Goal: Information Seeking & Learning: Find specific fact

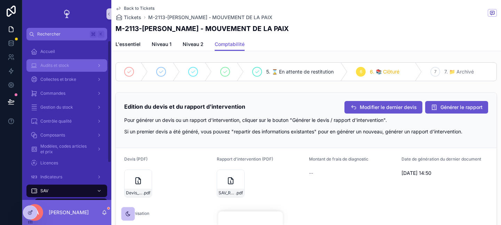
click at [82, 70] on div "Audits et stock" at bounding box center [67, 65] width 72 height 11
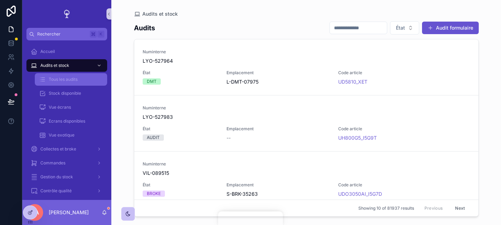
click at [90, 81] on div "Tous les audits" at bounding box center [71, 79] width 64 height 11
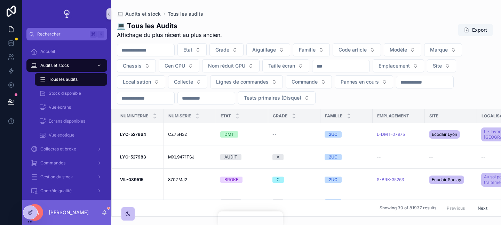
click at [322, 26] on div "💻 Tous les Audits Affichage du plus récent au plus ancien. Export" at bounding box center [306, 30] width 379 height 18
click at [317, 82] on span "Commande" at bounding box center [305, 81] width 26 height 7
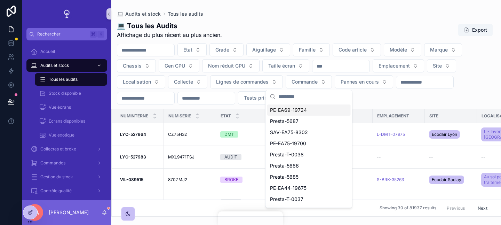
click at [312, 93] on input "text" at bounding box center [313, 96] width 70 height 13
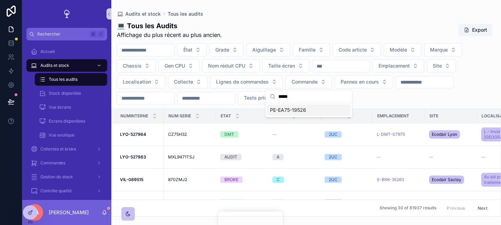
type input "*****"
click at [324, 111] on div "PE-EA75-19526" at bounding box center [309, 109] width 84 height 11
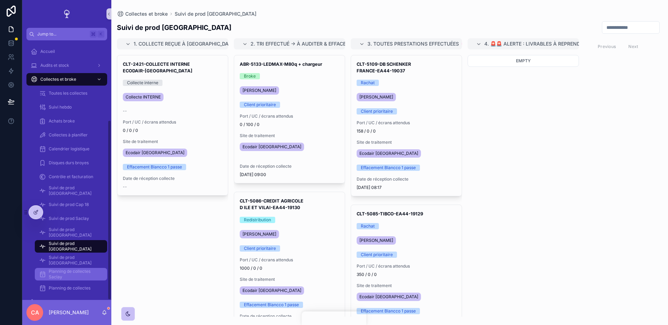
scroll to position [115, 0]
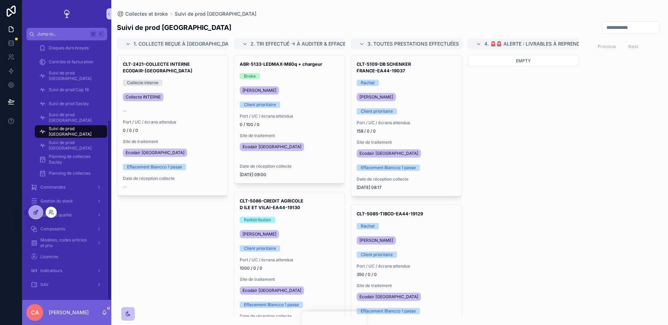
click at [37, 206] on div at bounding box center [36, 212] width 14 height 13
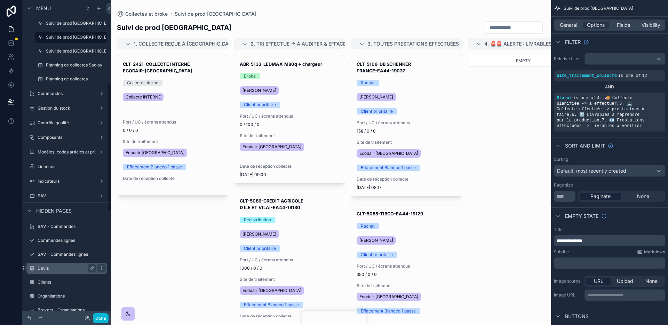
scroll to position [201, 0]
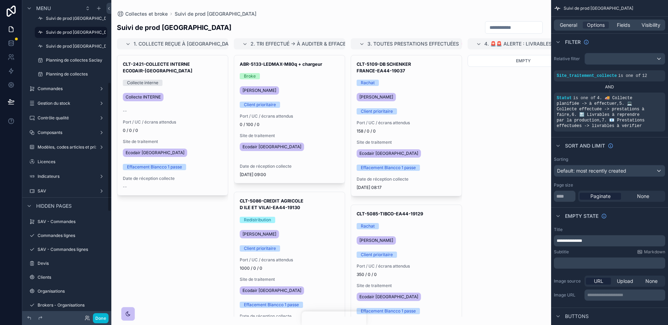
click at [66, 270] on div "scrollable content" at bounding box center [66, 270] width 89 height 1
click at [66, 263] on label "Devis" at bounding box center [66, 264] width 56 height 6
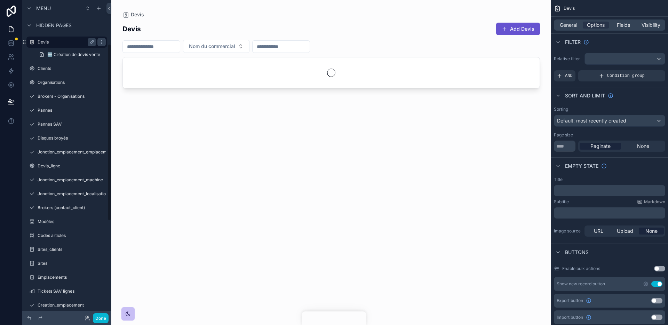
scroll to position [78, 0]
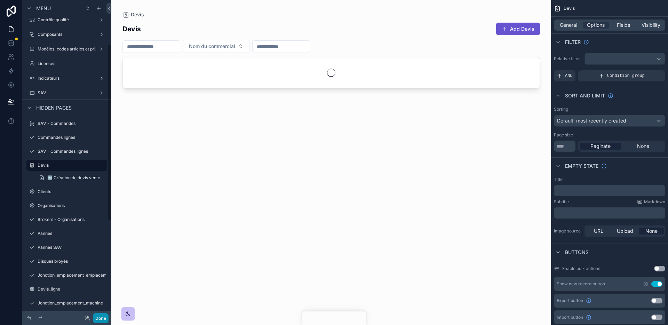
click at [104, 315] on button "Done" at bounding box center [101, 318] width 16 height 10
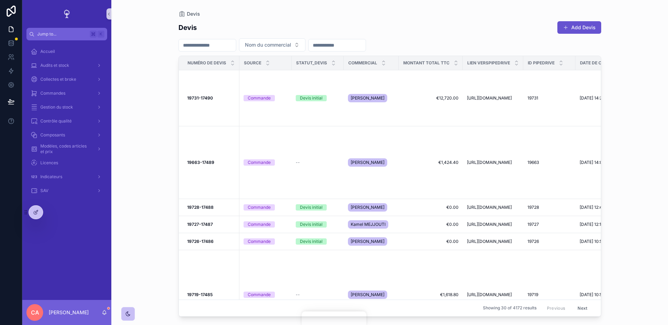
scroll to position [0, 0]
click at [335, 96] on div "Devis initial" at bounding box center [318, 98] width 44 height 6
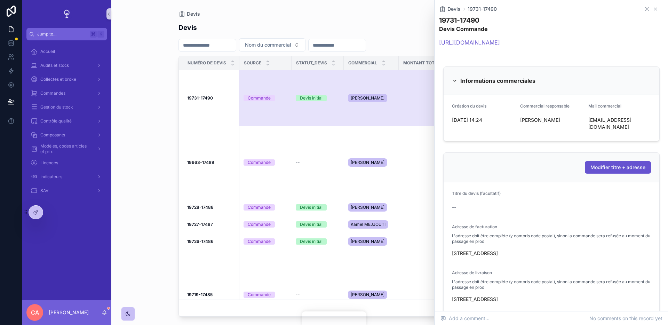
click at [649, 7] on icon at bounding box center [647, 9] width 6 height 6
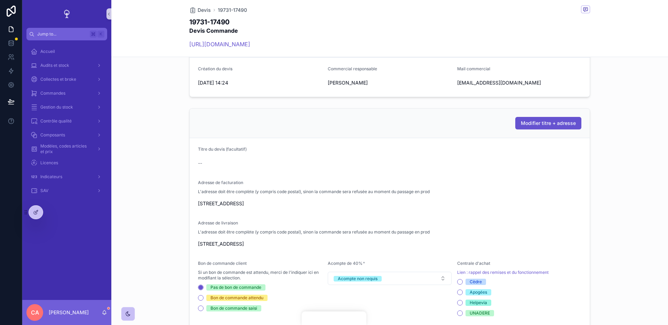
scroll to position [95, 0]
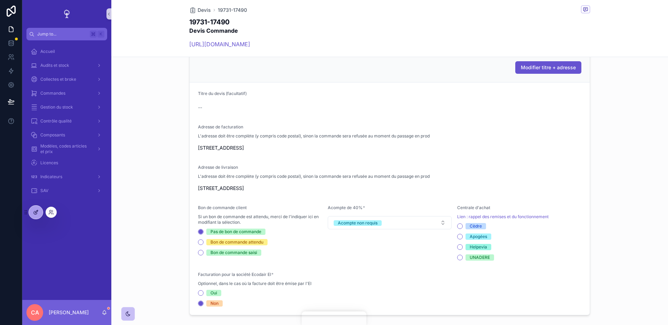
click at [38, 217] on div at bounding box center [36, 212] width 14 height 13
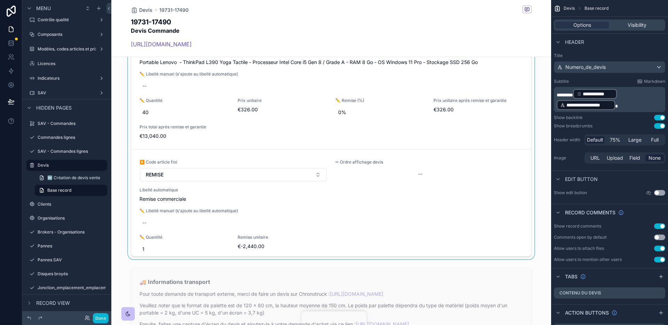
scroll to position [774, 0]
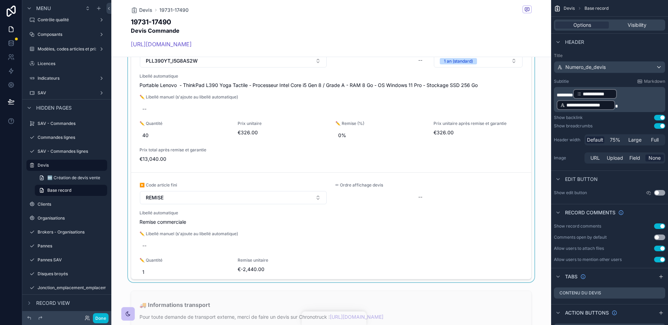
click at [322, 259] on div at bounding box center [331, 146] width 440 height 272
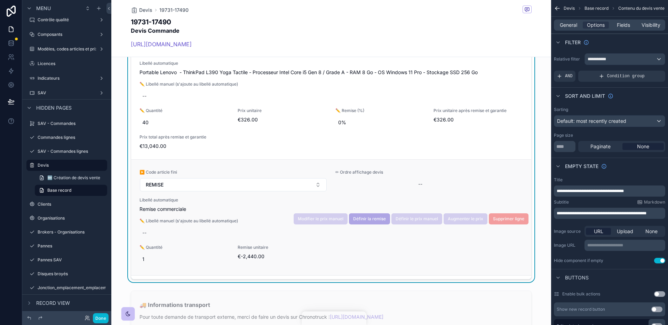
scroll to position [14, 0]
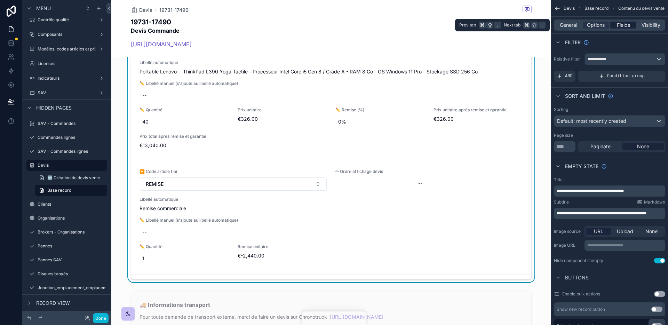
click at [625, 24] on span "Fields" at bounding box center [623, 25] width 13 height 7
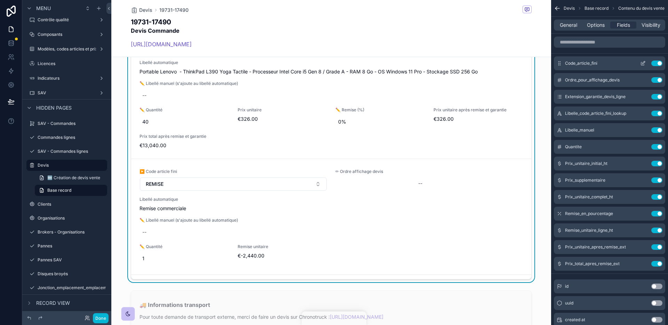
click at [641, 59] on div "Code_article_fini Use setting" at bounding box center [609, 63] width 111 height 14
click at [641, 62] on icon "scrollable content" at bounding box center [643, 64] width 6 height 6
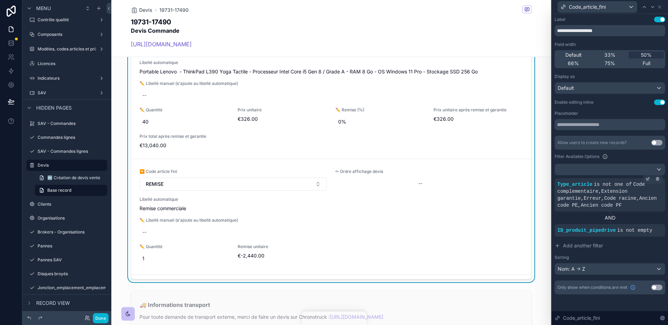
click at [620, 200] on span "Code complementaire , Extension garantie , Erreur , Code racine , Ancien code P…" at bounding box center [607, 195] width 100 height 26
click at [634, 210] on div "Type_article is not one of Code complementaire , Extension garantie , Erreur , …" at bounding box center [610, 194] width 111 height 33
click at [589, 245] on span "Add another filter" at bounding box center [583, 245] width 40 height 7
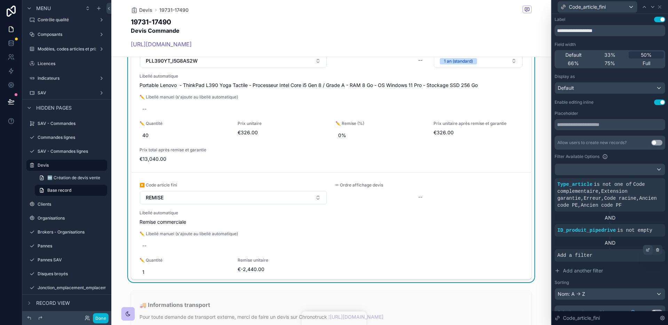
click at [647, 251] on icon at bounding box center [647, 250] width 2 height 2
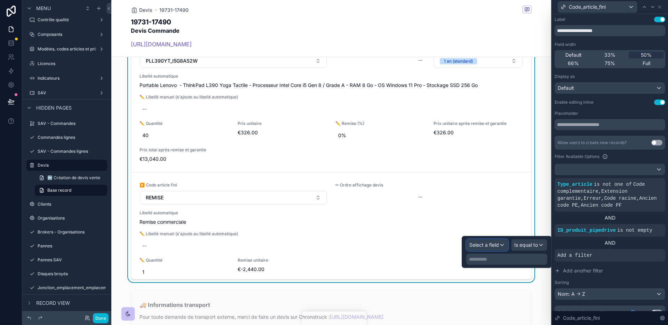
click at [487, 249] on div "Select a field" at bounding box center [487, 244] width 41 height 11
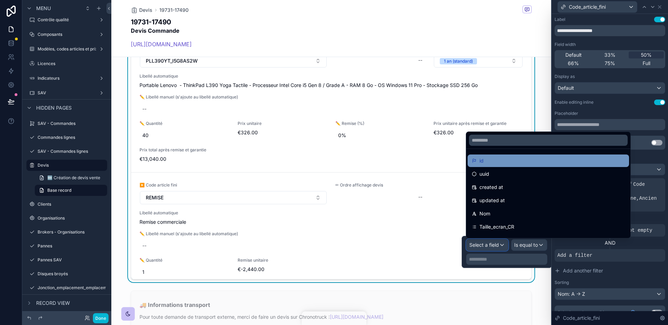
scroll to position [6, 0]
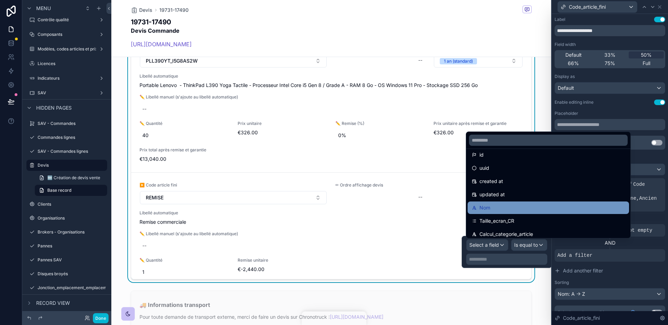
click at [507, 208] on div "Nom" at bounding box center [548, 208] width 153 height 8
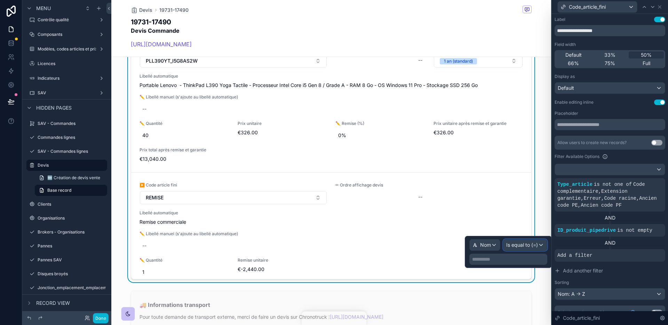
click at [527, 245] on span "Is equal to (=)" at bounding box center [522, 244] width 32 height 7
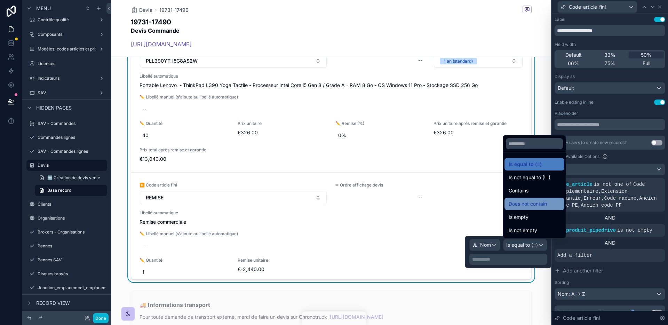
click at [540, 206] on span "Does not contain" at bounding box center [528, 204] width 38 height 8
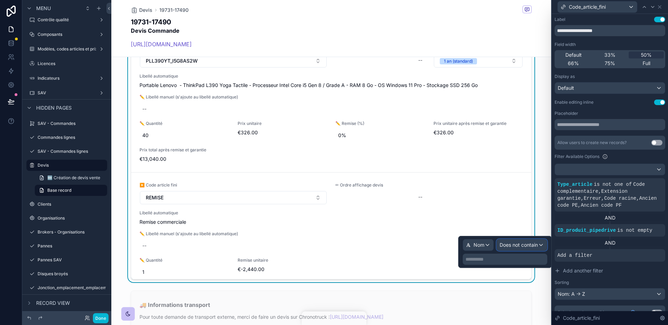
click at [524, 243] on span "Does not contain" at bounding box center [519, 244] width 38 height 7
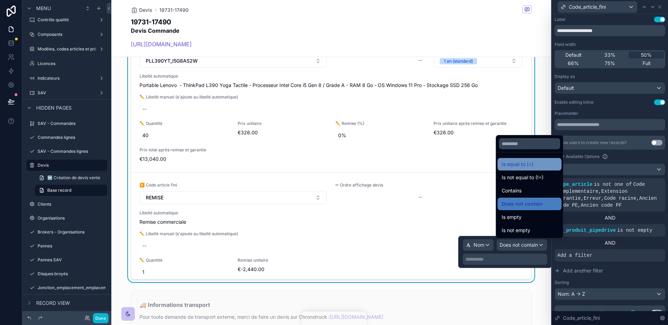
click at [534, 167] on div "Is equal to (=)" at bounding box center [530, 164] width 56 height 8
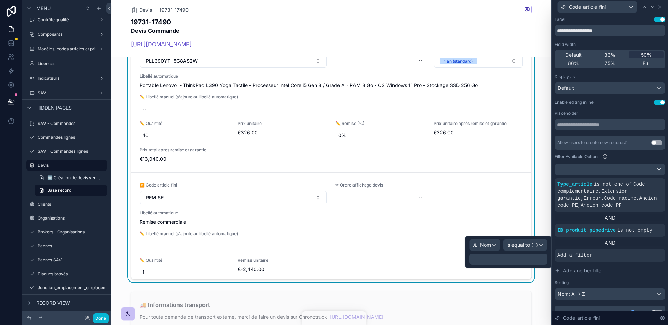
click at [520, 259] on p "﻿" at bounding box center [509, 259] width 74 height 7
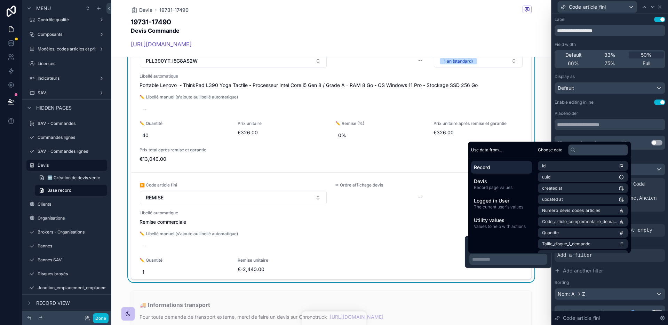
click at [524, 257] on p "**********" at bounding box center [509, 259] width 74 height 7
click at [524, 257] on p "****" at bounding box center [509, 259] width 74 height 7
click at [533, 257] on p "******" at bounding box center [509, 259] width 74 height 7
click at [549, 259] on div "Nom Is equal to (=) ******" at bounding box center [508, 252] width 87 height 32
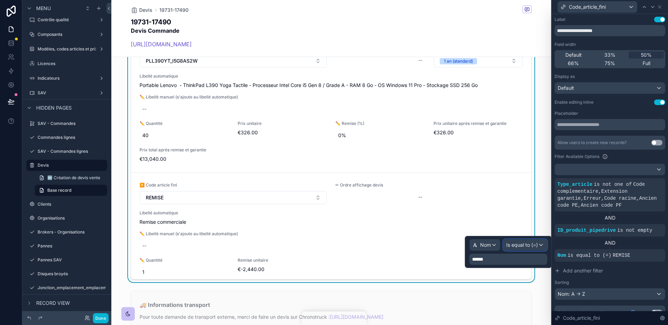
click at [530, 244] on span "Is equal to (=)" at bounding box center [522, 244] width 32 height 7
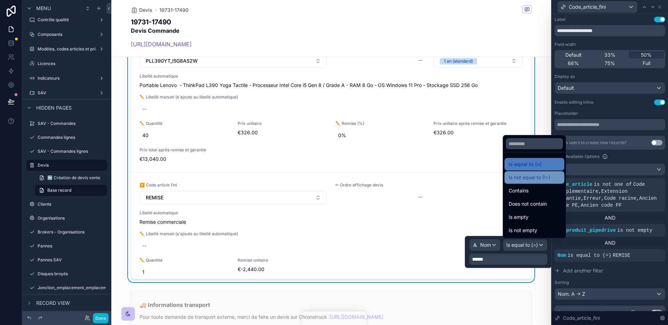
click at [537, 176] on span "Is not equal to (!=)" at bounding box center [530, 177] width 42 height 8
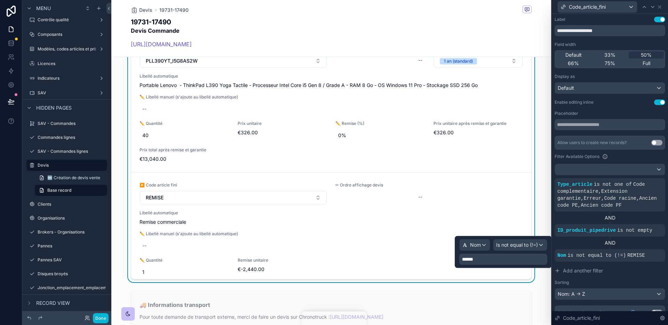
click at [586, 246] on div "AND" at bounding box center [610, 242] width 111 height 7
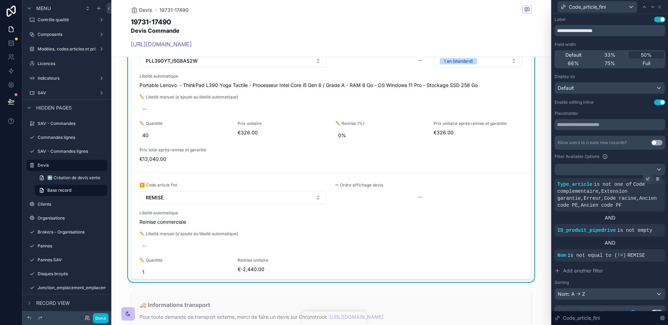
click at [649, 179] on icon at bounding box center [648, 179] width 4 height 4
click at [635, 166] on div at bounding box center [610, 169] width 110 height 11
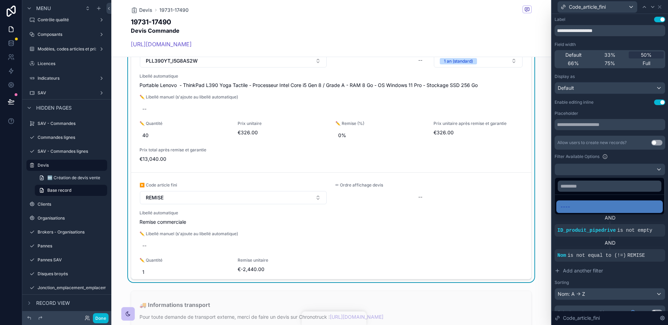
click at [625, 157] on div at bounding box center [610, 162] width 116 height 325
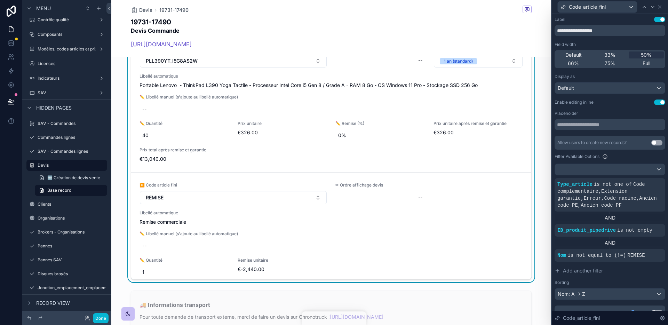
scroll to position [11, 0]
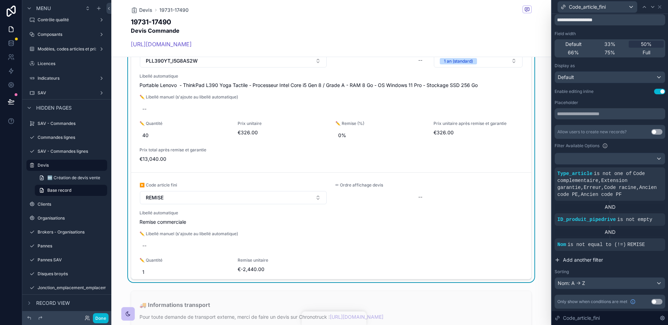
click at [598, 260] on span "Add another filter" at bounding box center [583, 259] width 40 height 7
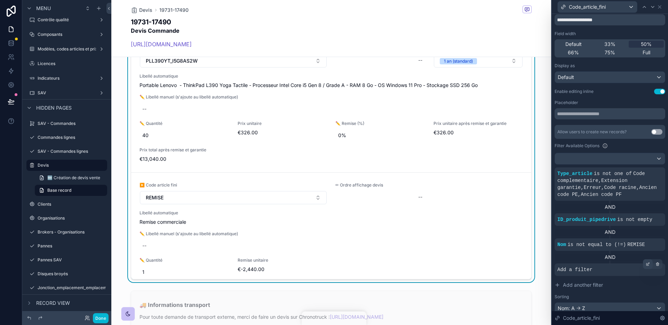
click at [646, 265] on icon at bounding box center [647, 264] width 2 height 2
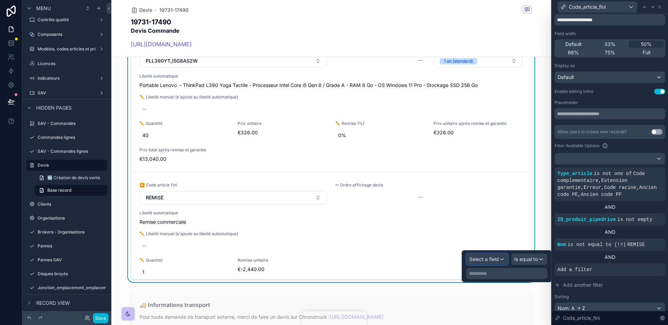
click at [493, 258] on span "Select a field" at bounding box center [484, 259] width 30 height 6
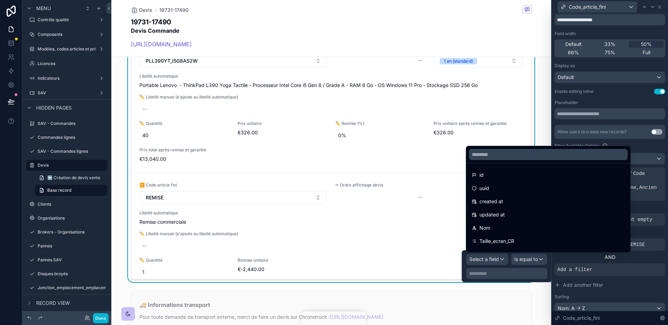
click at [498, 229] on div "Nom" at bounding box center [548, 228] width 153 height 8
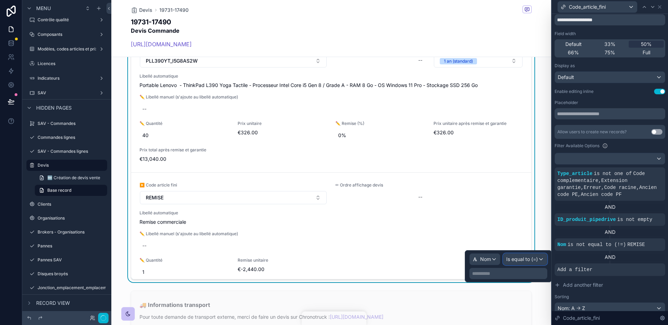
click at [538, 259] on div "Is equal to (=)" at bounding box center [524, 259] width 43 height 11
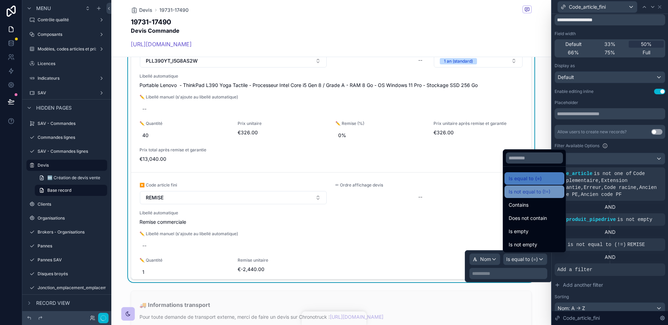
click at [528, 193] on span "Is not equal to (!=)" at bounding box center [530, 192] width 42 height 8
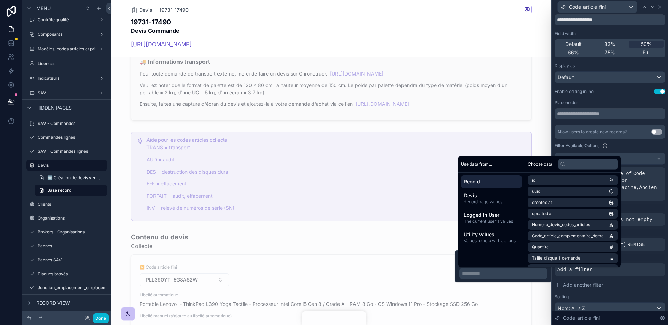
click at [516, 273] on p "**********" at bounding box center [504, 273] width 84 height 7
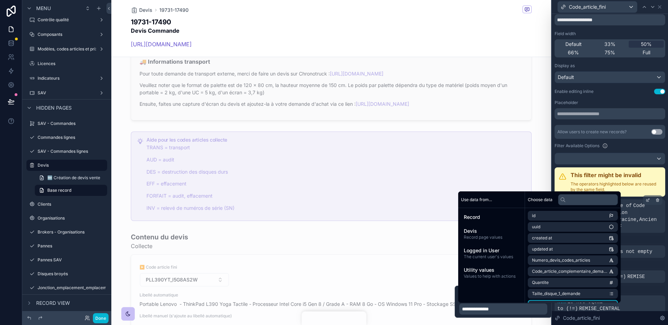
click at [654, 232] on div "Type_article is not one of Code complementaire , Extension garantie , Erreur , …" at bounding box center [610, 215] width 111 height 33
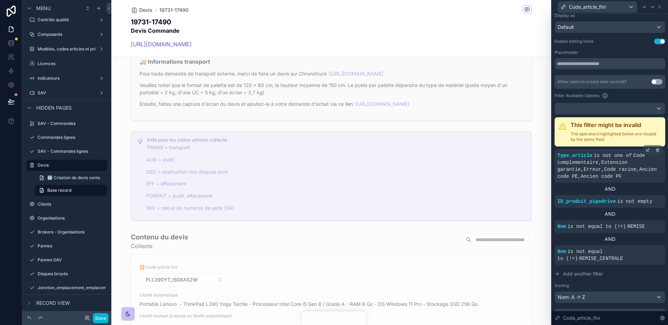
scroll to position [75, 0]
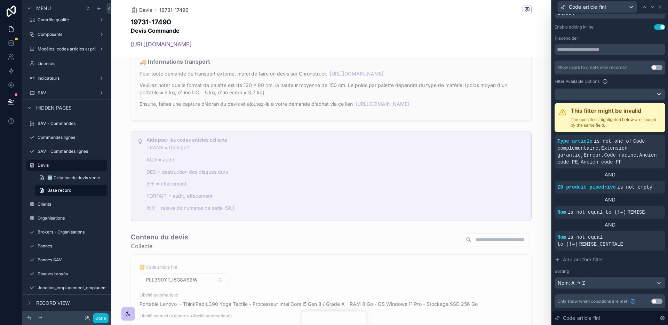
click at [620, 230] on div "AND" at bounding box center [610, 225] width 111 height 13
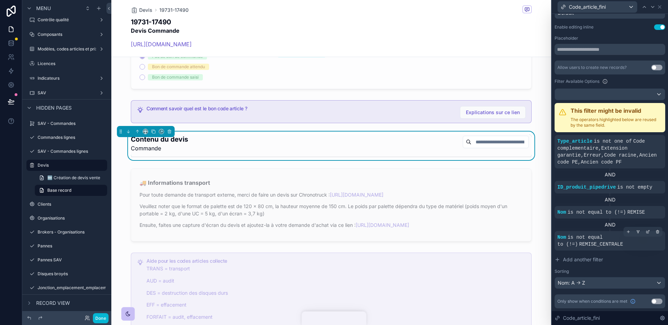
click at [656, 243] on div "Nom is not equal to (!=) REMISE_CENTRALE" at bounding box center [609, 241] width 105 height 14
click at [657, 232] on icon at bounding box center [658, 232] width 4 height 4
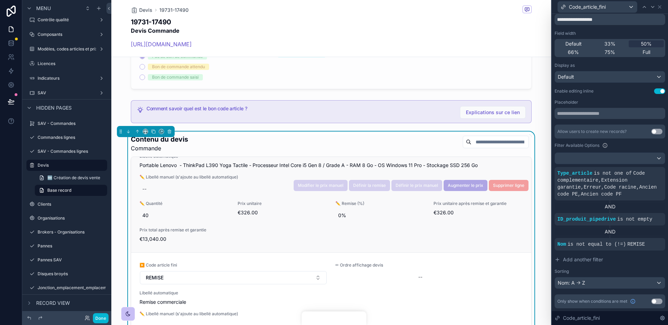
scroll to position [74, 0]
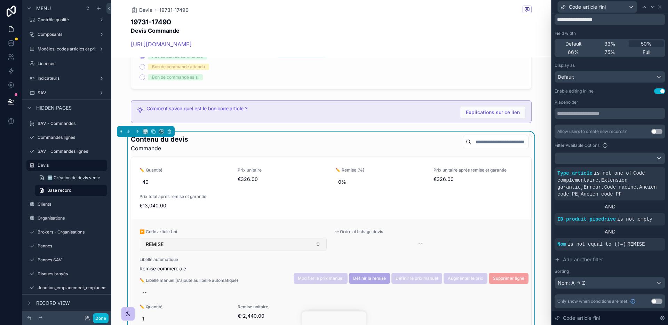
click at [273, 246] on button "REMISE" at bounding box center [233, 244] width 187 height 13
click at [266, 243] on button "REMISE" at bounding box center [233, 244] width 187 height 13
type input "******"
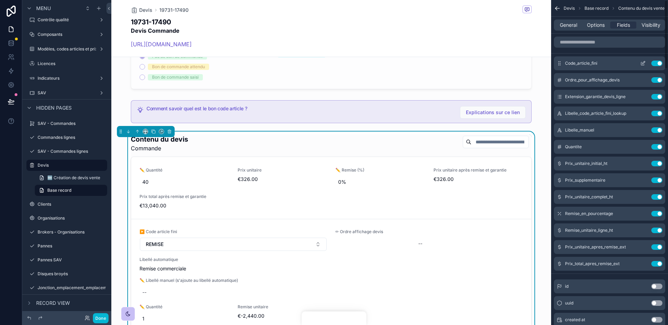
click at [642, 62] on icon "scrollable content" at bounding box center [643, 64] width 6 height 6
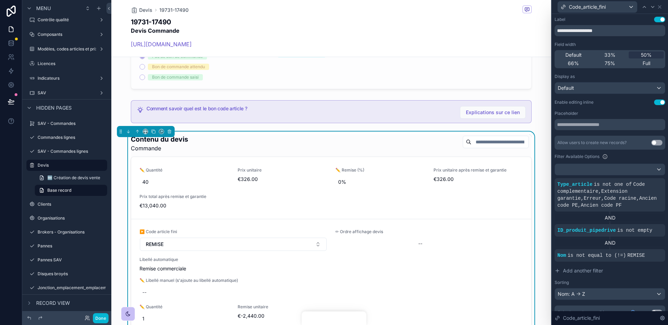
scroll to position [11, 0]
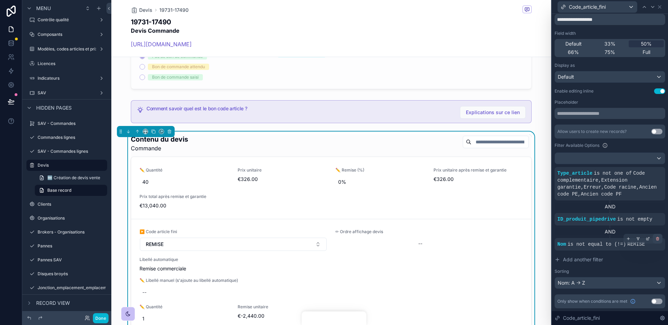
click at [654, 239] on div at bounding box center [658, 239] width 10 height 10
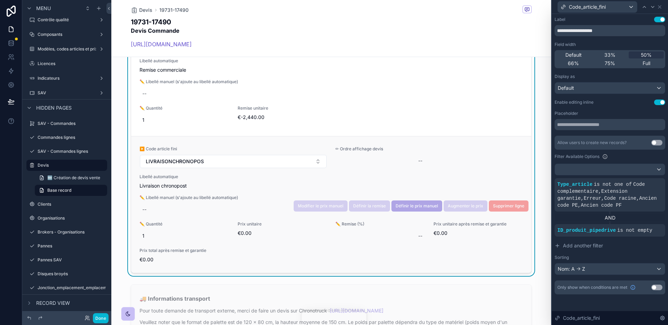
scroll to position [816, 0]
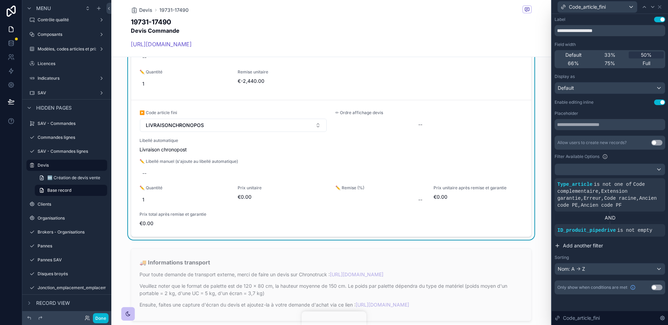
click at [597, 243] on span "Add another filter" at bounding box center [583, 245] width 40 height 7
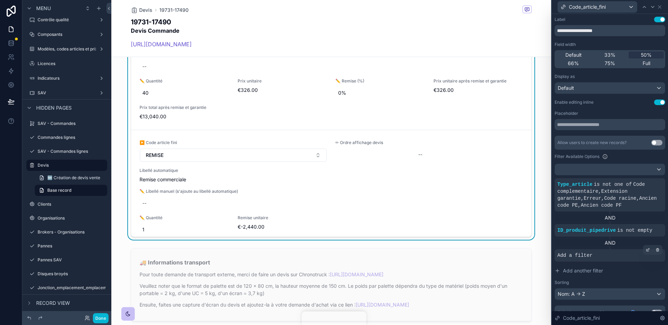
scroll to position [7, 0]
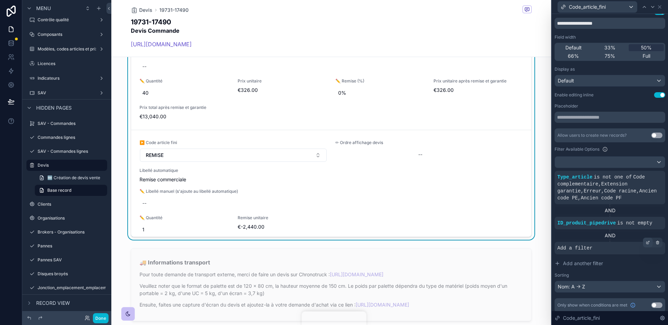
click at [650, 244] on div at bounding box center [648, 243] width 10 height 10
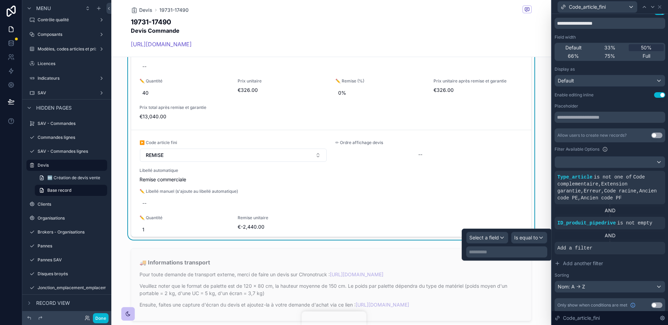
click at [630, 146] on div "Filter Available Options" at bounding box center [610, 149] width 111 height 8
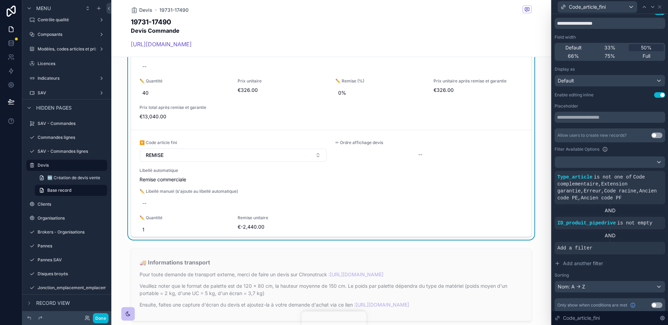
click at [652, 148] on div "Filter Available Options" at bounding box center [610, 149] width 111 height 8
click at [657, 242] on icon at bounding box center [658, 242] width 4 height 4
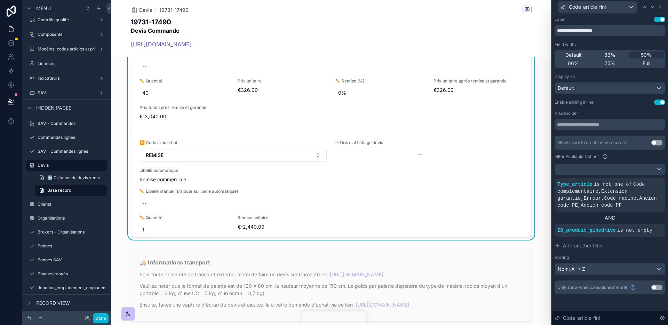
scroll to position [0, 0]
click at [643, 171] on div at bounding box center [610, 169] width 110 height 11
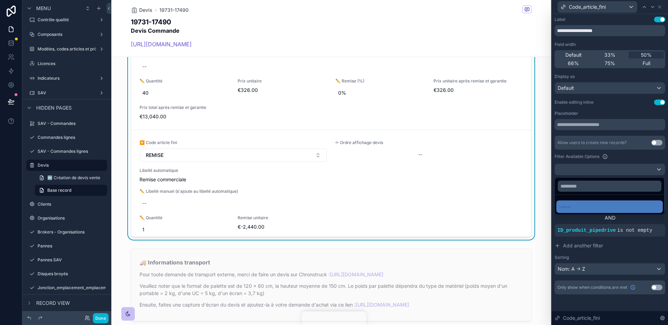
click at [643, 171] on div at bounding box center [610, 162] width 116 height 325
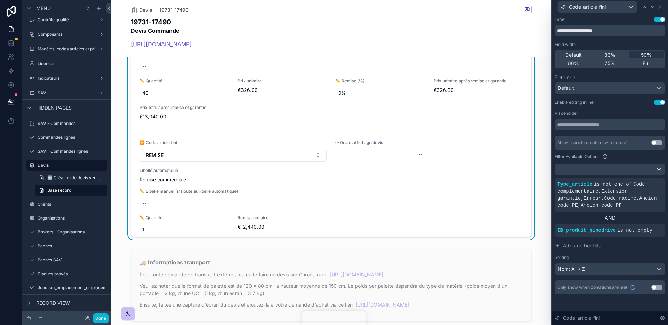
click at [640, 160] on div "Filter Available Options" at bounding box center [610, 156] width 111 height 8
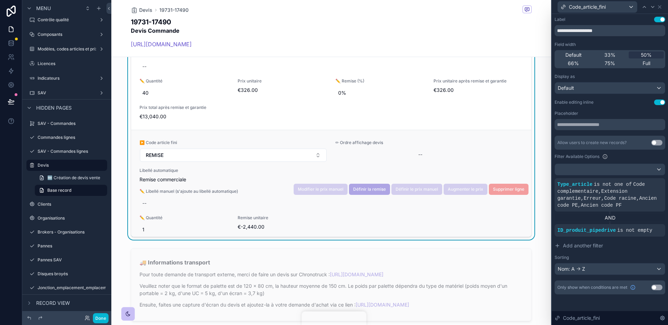
scroll to position [6, 0]
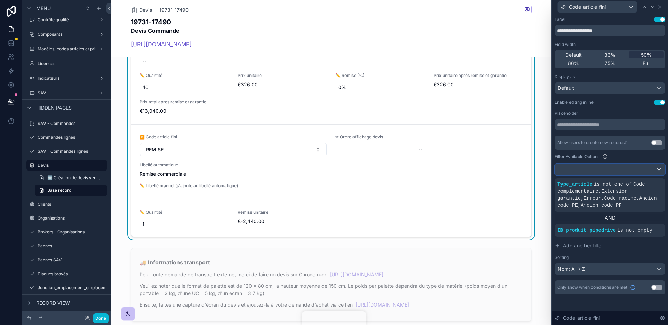
click at [620, 169] on div at bounding box center [610, 169] width 110 height 11
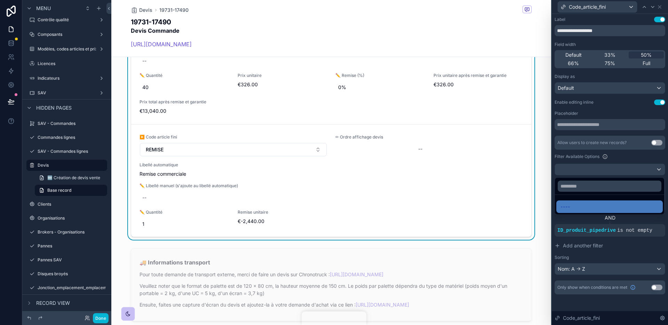
drag, startPoint x: 608, startPoint y: 204, endPoint x: 617, endPoint y: 159, distance: 46.5
click at [608, 204] on div "----" at bounding box center [610, 207] width 98 height 8
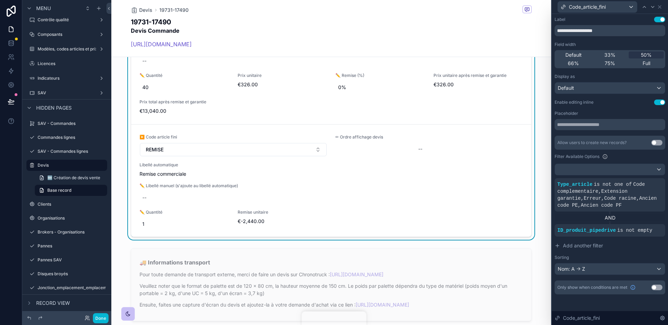
click at [617, 158] on div "Filter Available Options" at bounding box center [610, 156] width 111 height 8
click at [618, 155] on div "Filter Available Options" at bounding box center [610, 156] width 111 height 8
click at [583, 241] on button "Add another filter" at bounding box center [610, 245] width 111 height 13
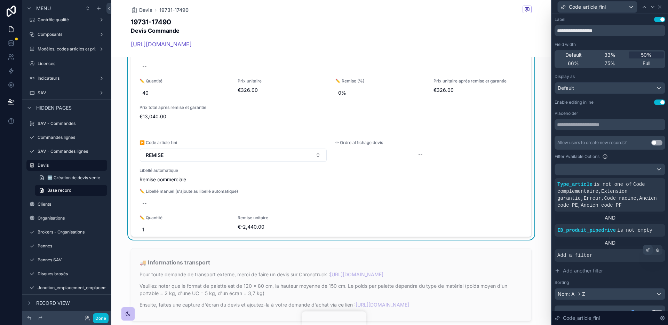
click at [648, 249] on icon at bounding box center [648, 250] width 4 height 4
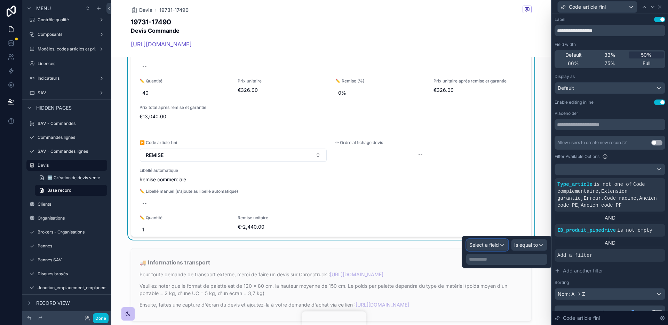
click at [495, 244] on span "Select a field" at bounding box center [484, 245] width 30 height 6
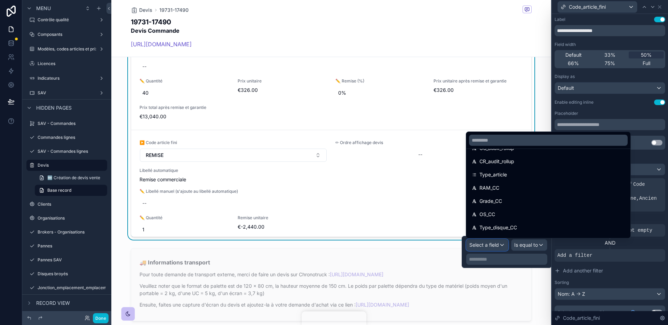
scroll to position [104, 0]
click at [523, 142] on input "text" at bounding box center [548, 140] width 159 height 11
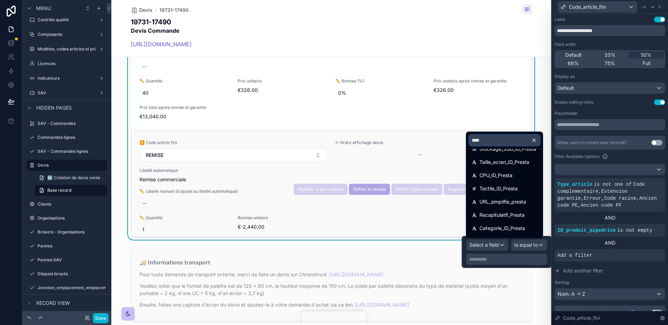
scroll to position [0, 0]
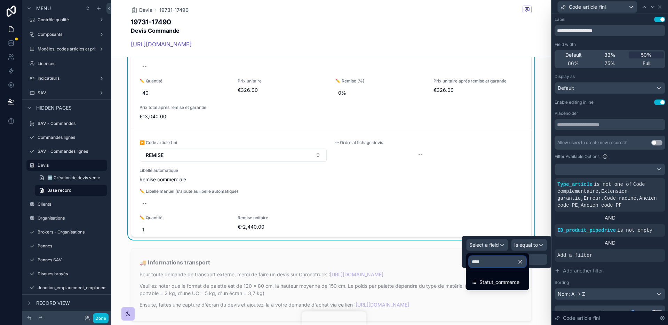
type input "****"
click at [508, 280] on span "Statut_commerce" at bounding box center [499, 282] width 40 height 8
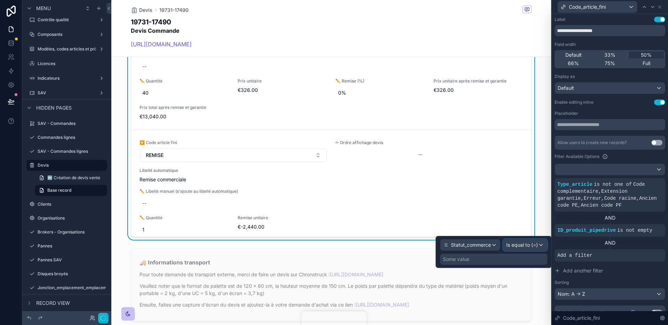
click at [522, 246] on span "Is equal to (=)" at bounding box center [522, 244] width 32 height 7
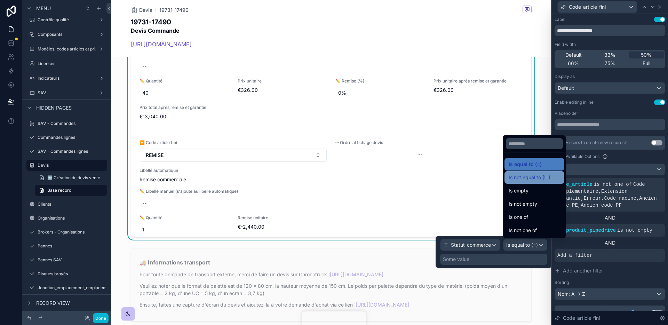
click at [532, 180] on span "Is not equal to (!=)" at bounding box center [530, 177] width 42 height 8
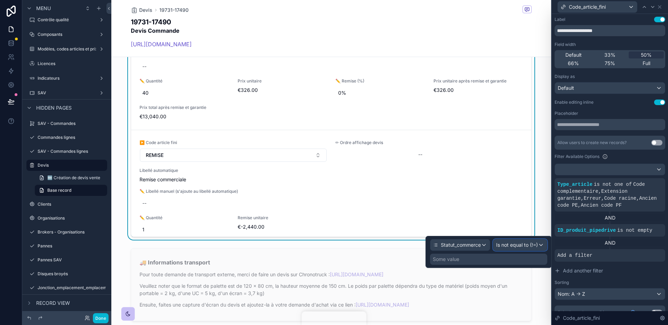
click at [525, 246] on span "Is not equal to (!=)" at bounding box center [517, 244] width 42 height 7
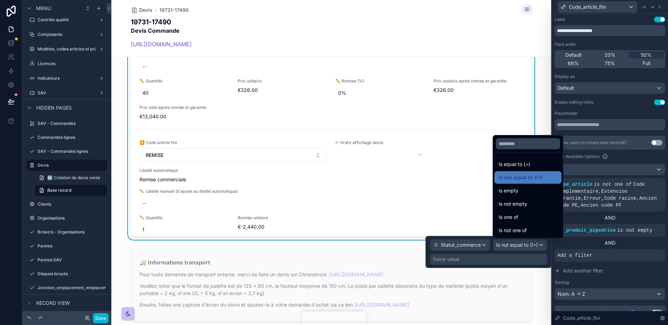
click at [515, 253] on div at bounding box center [489, 252] width 126 height 32
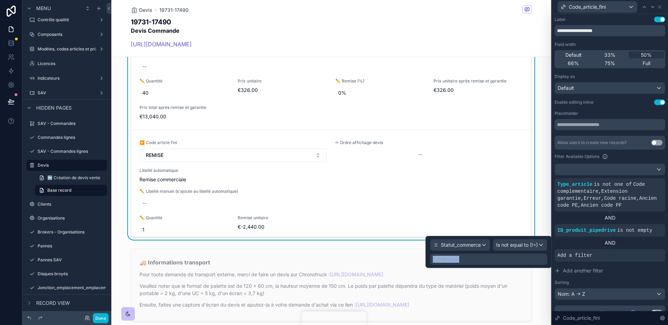
click at [510, 256] on div "Some value" at bounding box center [488, 259] width 117 height 11
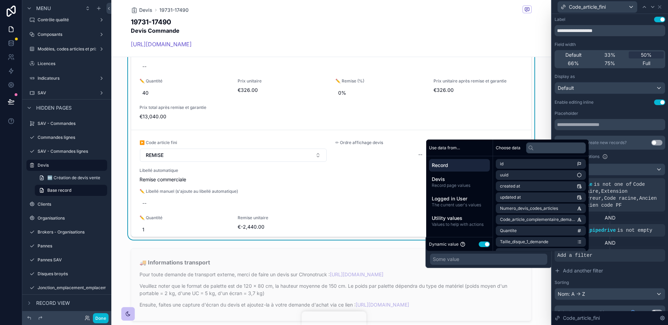
click at [483, 245] on button "Use setting" at bounding box center [484, 244] width 11 height 6
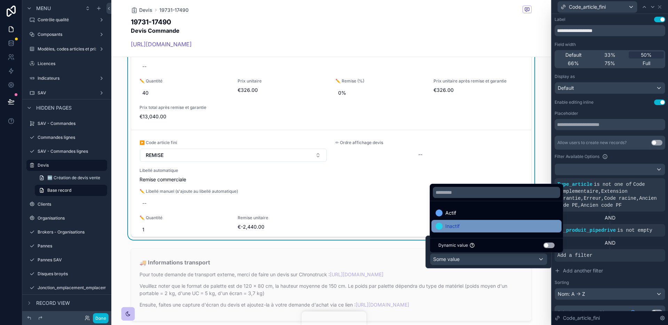
click at [494, 228] on div "Inactif" at bounding box center [497, 226] width 122 height 8
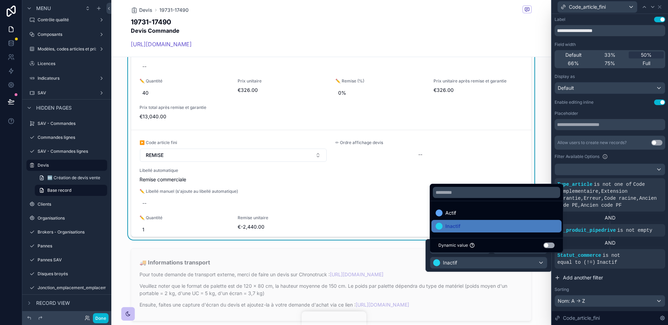
click at [620, 278] on button "Add another filter" at bounding box center [610, 277] width 111 height 13
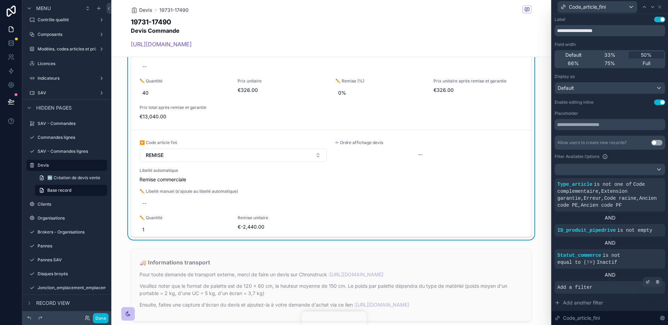
click at [654, 289] on div "Add a filter" at bounding box center [610, 287] width 111 height 13
click at [654, 284] on div at bounding box center [658, 282] width 10 height 10
click at [104, 317] on button "Done" at bounding box center [101, 318] width 16 height 10
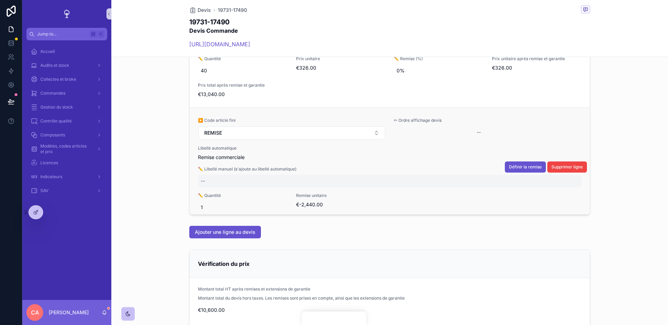
scroll to position [487, 0]
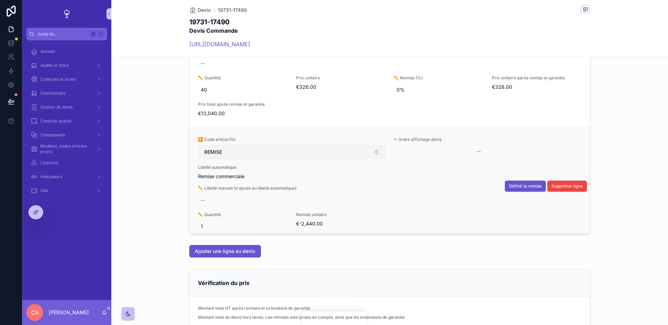
click at [289, 153] on button "REMISE" at bounding box center [291, 151] width 187 height 13
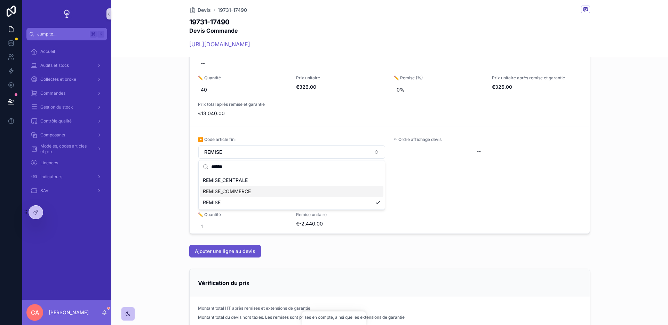
type input "******"
click at [262, 191] on div "REMISE_COMMERCE" at bounding box center [291, 191] width 183 height 11
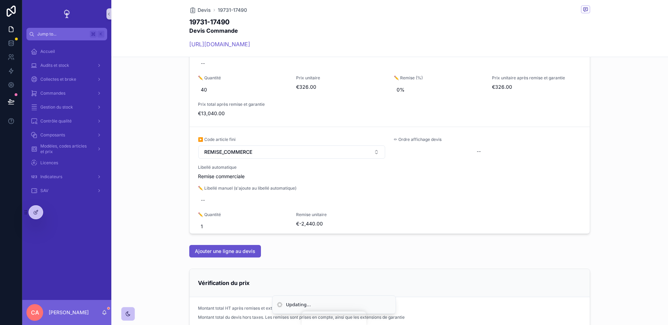
click at [164, 198] on div "Contenu du devis Commande ▶️ Code article fini PLL390YT_I5G8AS2W ✏ Ordre affich…" at bounding box center [389, 101] width 557 height 272
click at [168, 203] on div "Contenu du devis Commande ▶️ Code article fini PLL390YT_I5G8AS2W ✏ Ordre affich…" at bounding box center [389, 101] width 557 height 272
click at [168, 212] on div "Contenu du devis Commande ▶️ Code article fini PLL390YT_I5G8AS2W ✏ Ordre affich…" at bounding box center [389, 101] width 557 height 272
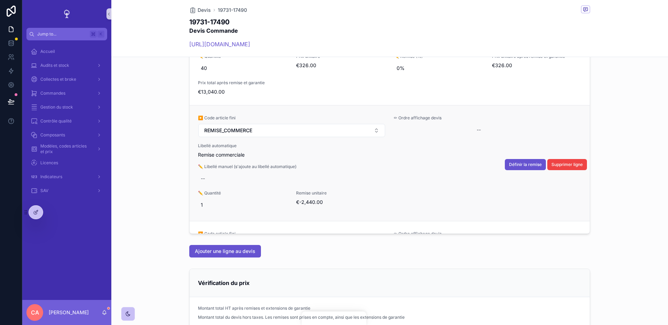
scroll to position [25, 0]
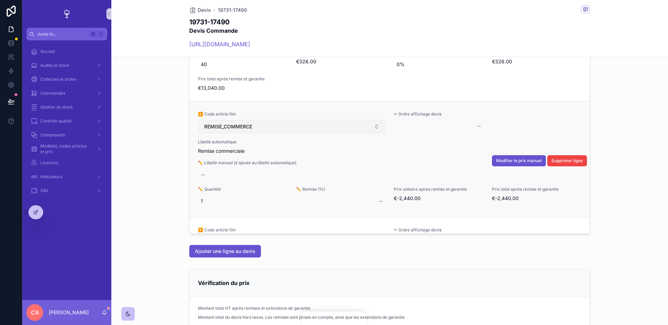
click at [278, 127] on button "REMISE_COMMERCE" at bounding box center [291, 126] width 187 height 13
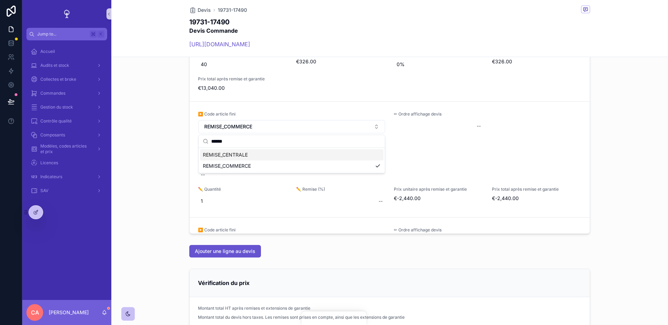
type input "******"
click at [179, 146] on div "Contenu du devis Commande ▶️ Code article fini PLL390YT_I5G8AS2W ✏ Ordre affich…" at bounding box center [389, 101] width 557 height 272
click at [177, 147] on div "Contenu du devis Commande ▶️ Code article fini PLL390YT_I5G8AS2W ✏ Ordre affich…" at bounding box center [389, 101] width 557 height 272
click at [177, 153] on div "Contenu du devis Commande ▶️ Code article fini PLL390YT_I5G8AS2W ✏ Ordre affich…" at bounding box center [389, 101] width 557 height 272
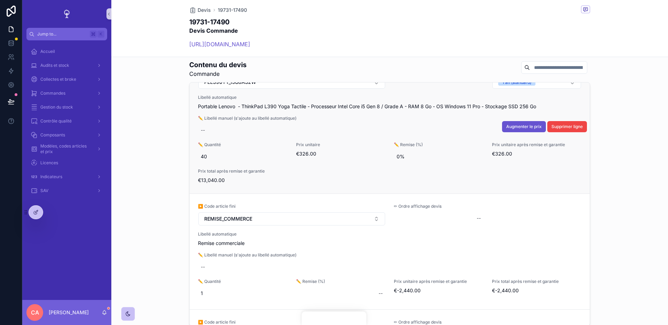
scroll to position [4, 0]
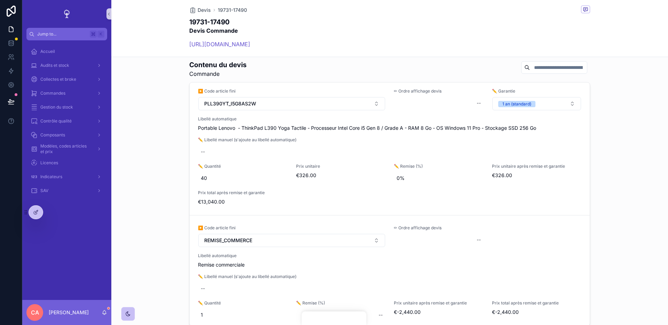
click at [223, 27] on h2 "Devis Commande" at bounding box center [219, 31] width 61 height 8
click at [220, 24] on h1 "19731-17490" at bounding box center [219, 22] width 61 height 10
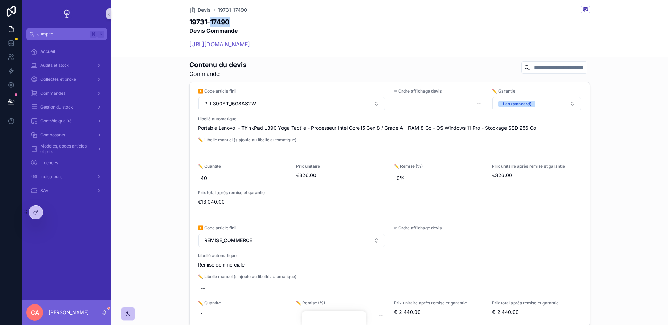
click at [220, 24] on h1 "19731-17490" at bounding box center [219, 22] width 61 height 10
copy h1 "19731-17490"
